Goal: Navigation & Orientation: Find specific page/section

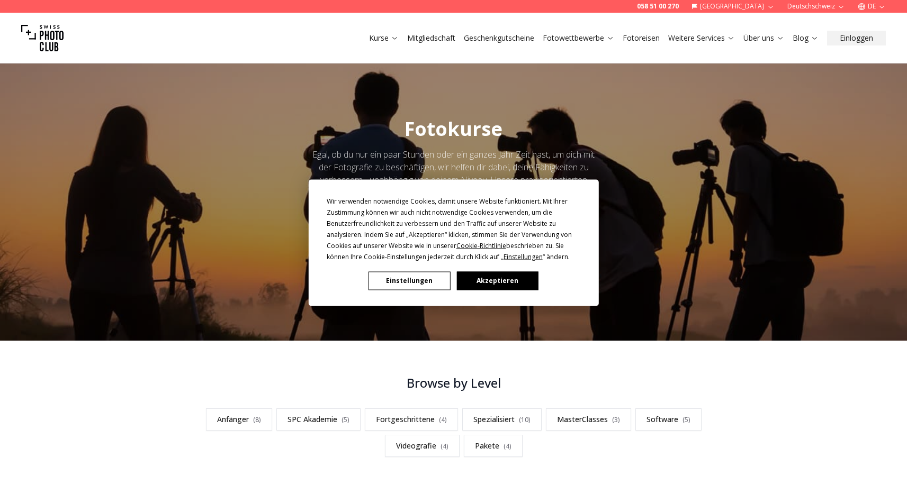
click at [500, 285] on button "Akzeptieren" at bounding box center [497, 281] width 82 height 19
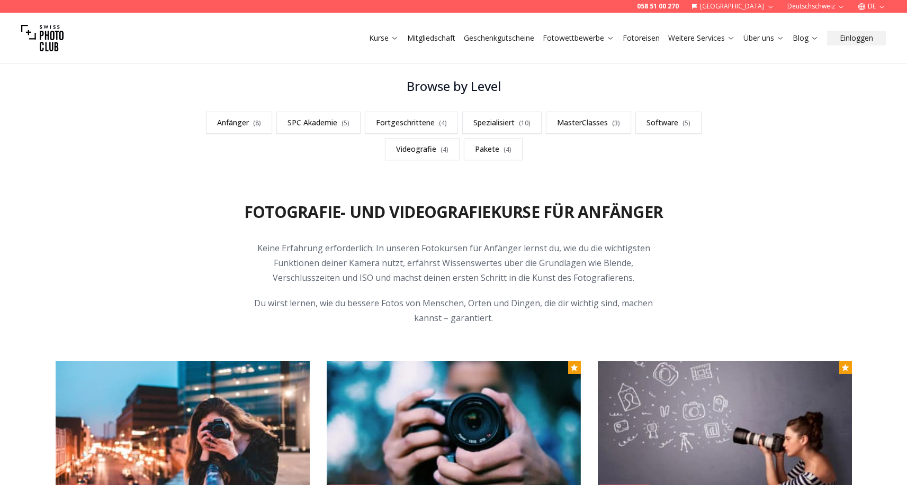
scroll to position [424, 0]
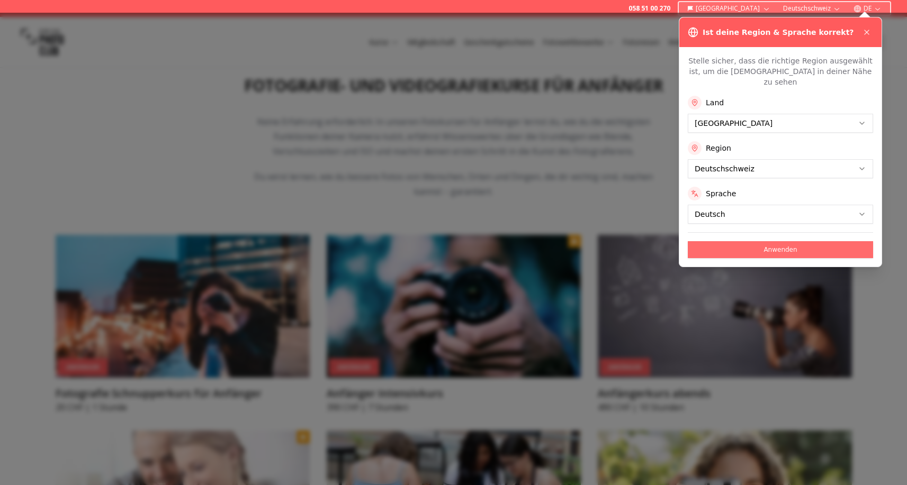
click at [779, 245] on button "Anwenden" at bounding box center [780, 249] width 185 height 17
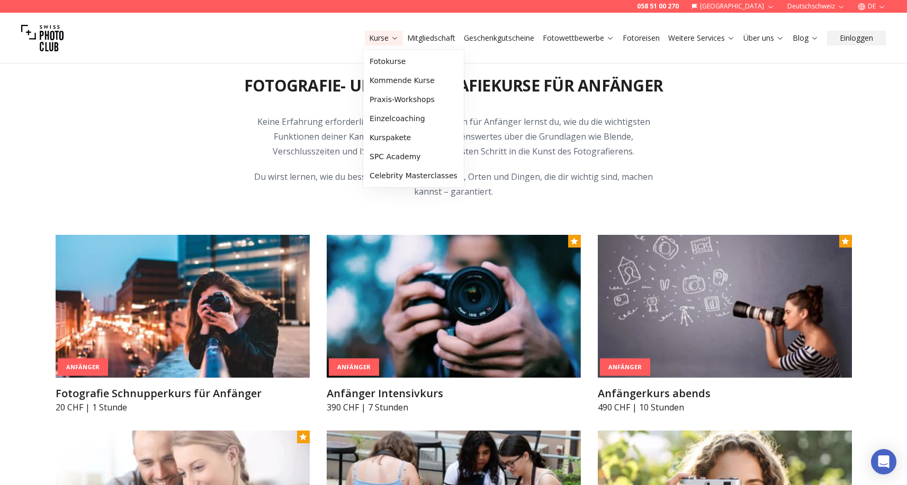
click at [391, 39] on icon at bounding box center [395, 38] width 8 height 8
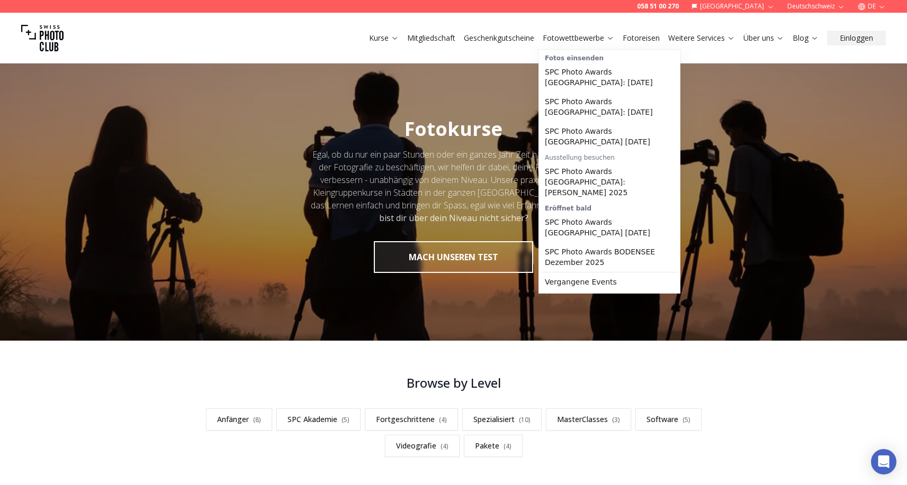
click at [560, 40] on link "Fotowettbewerbe" at bounding box center [578, 38] width 71 height 11
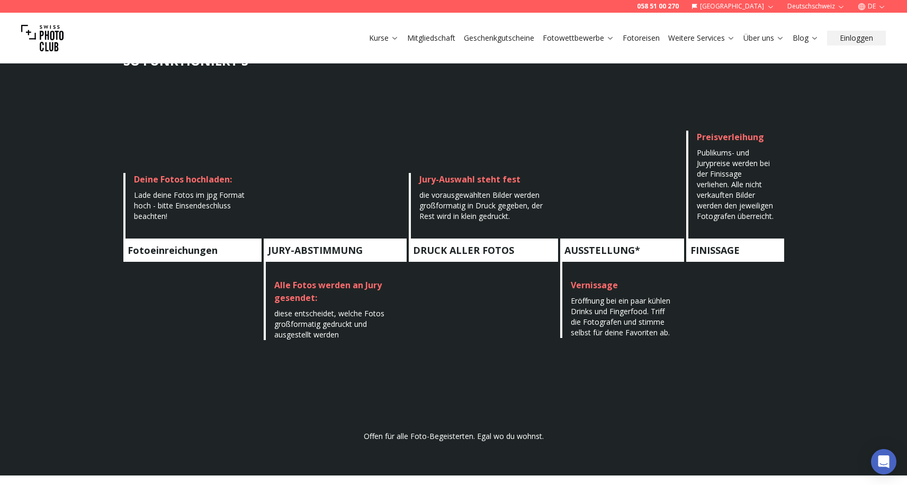
scroll to position [529, 0]
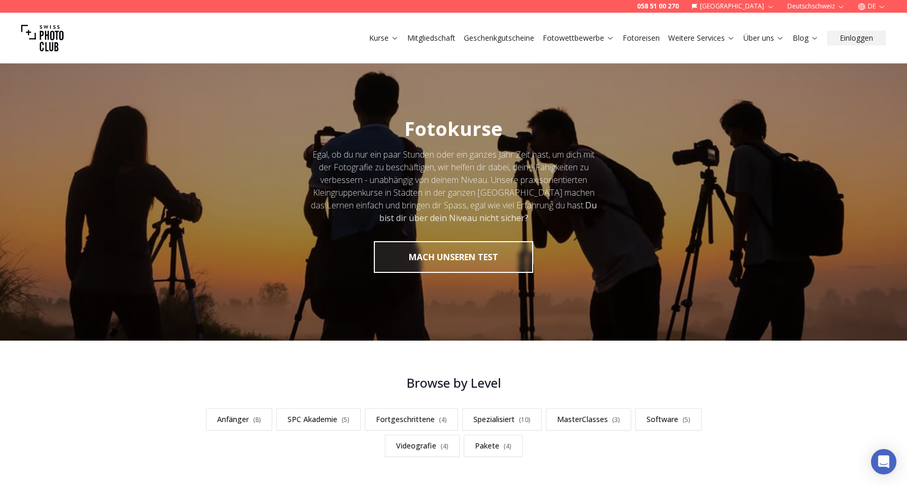
click at [639, 34] on link "Fotoreisen" at bounding box center [641, 38] width 37 height 11
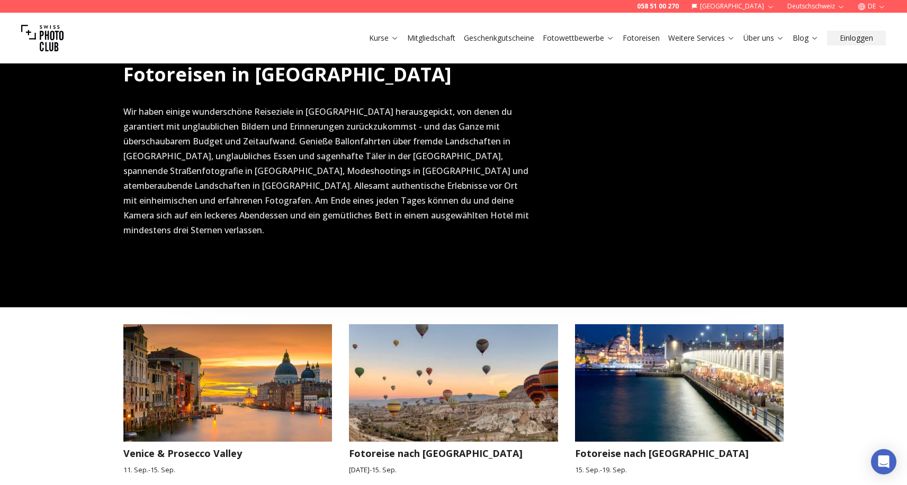
scroll to position [476, 0]
